Goal: Check status: Check status

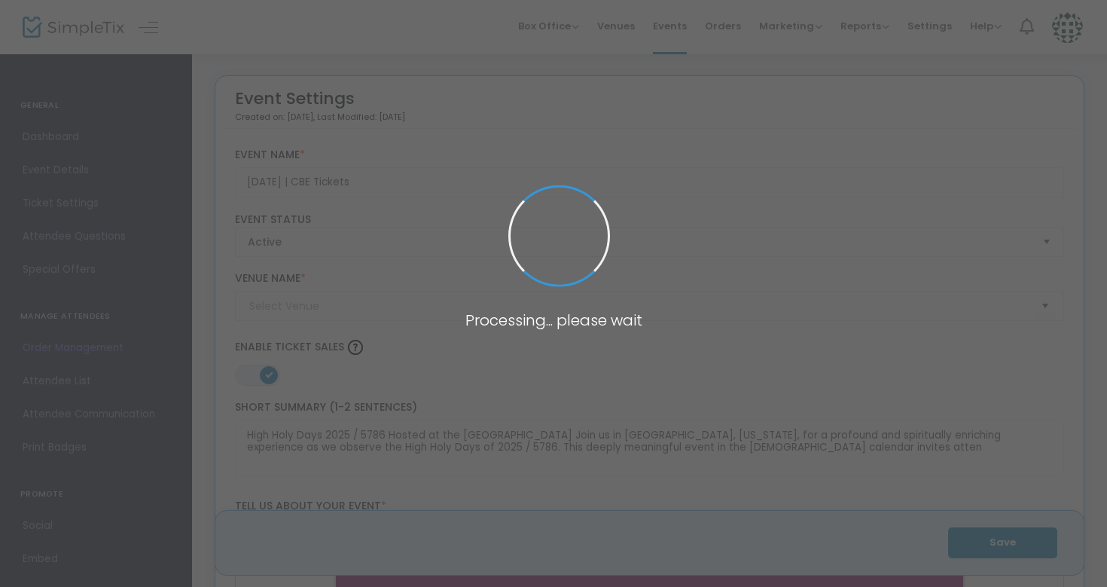
type input "CBE Sanctuary"
